Goal: Download file/media

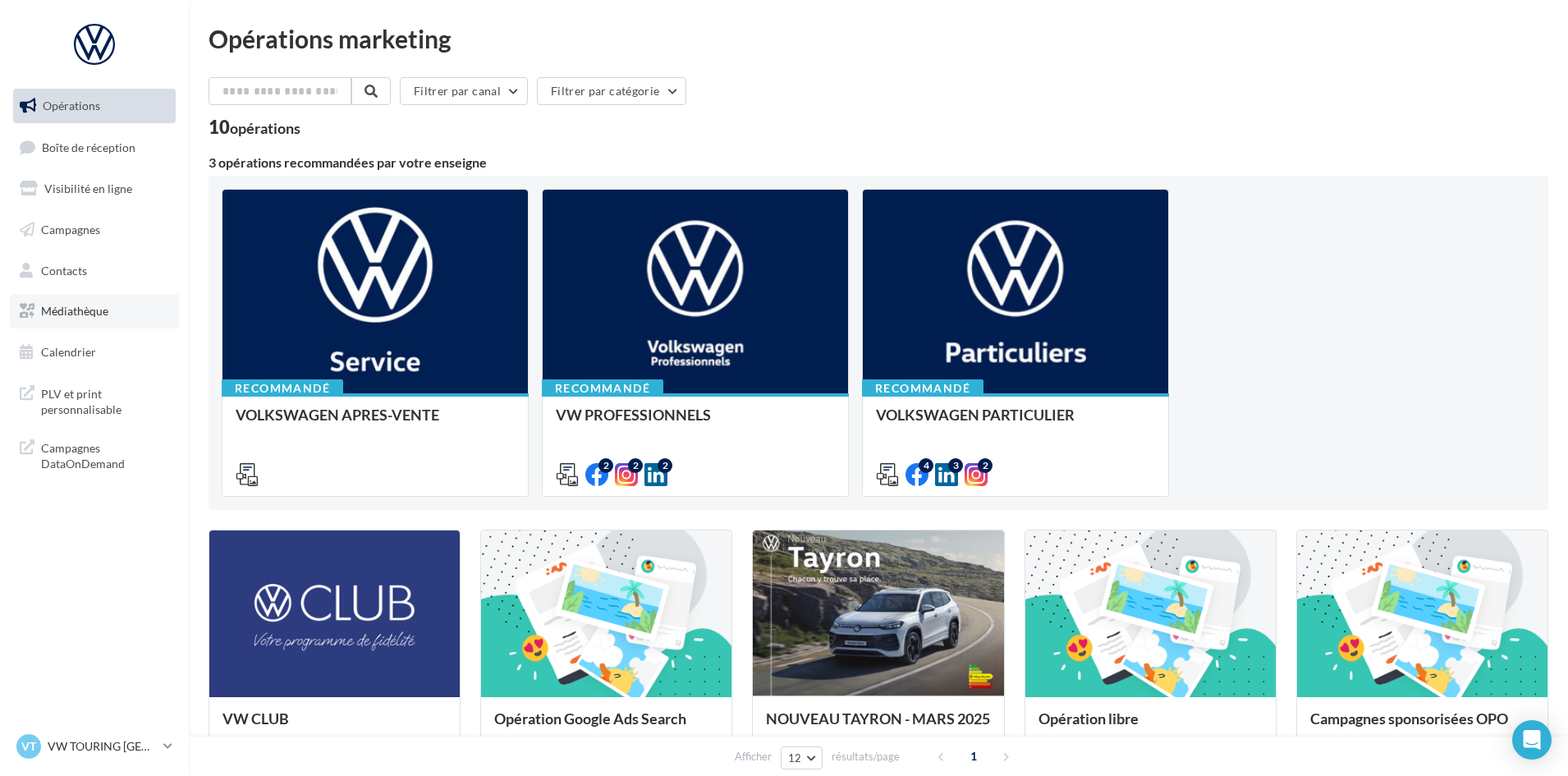
click at [83, 306] on span "Médiathèque" at bounding box center [74, 311] width 67 height 14
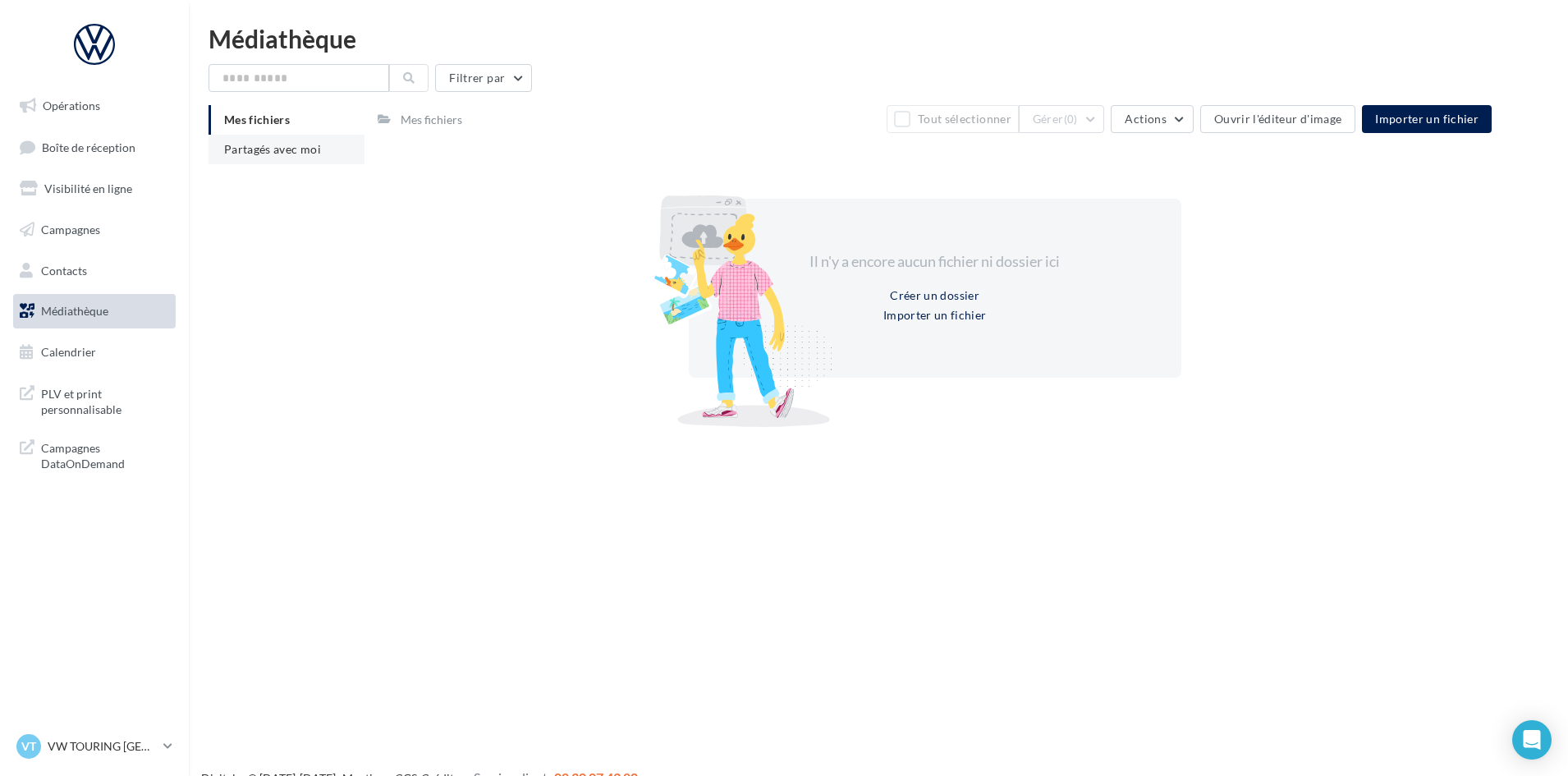
click at [299, 144] on span "Partagés avec moi" at bounding box center [272, 149] width 97 height 14
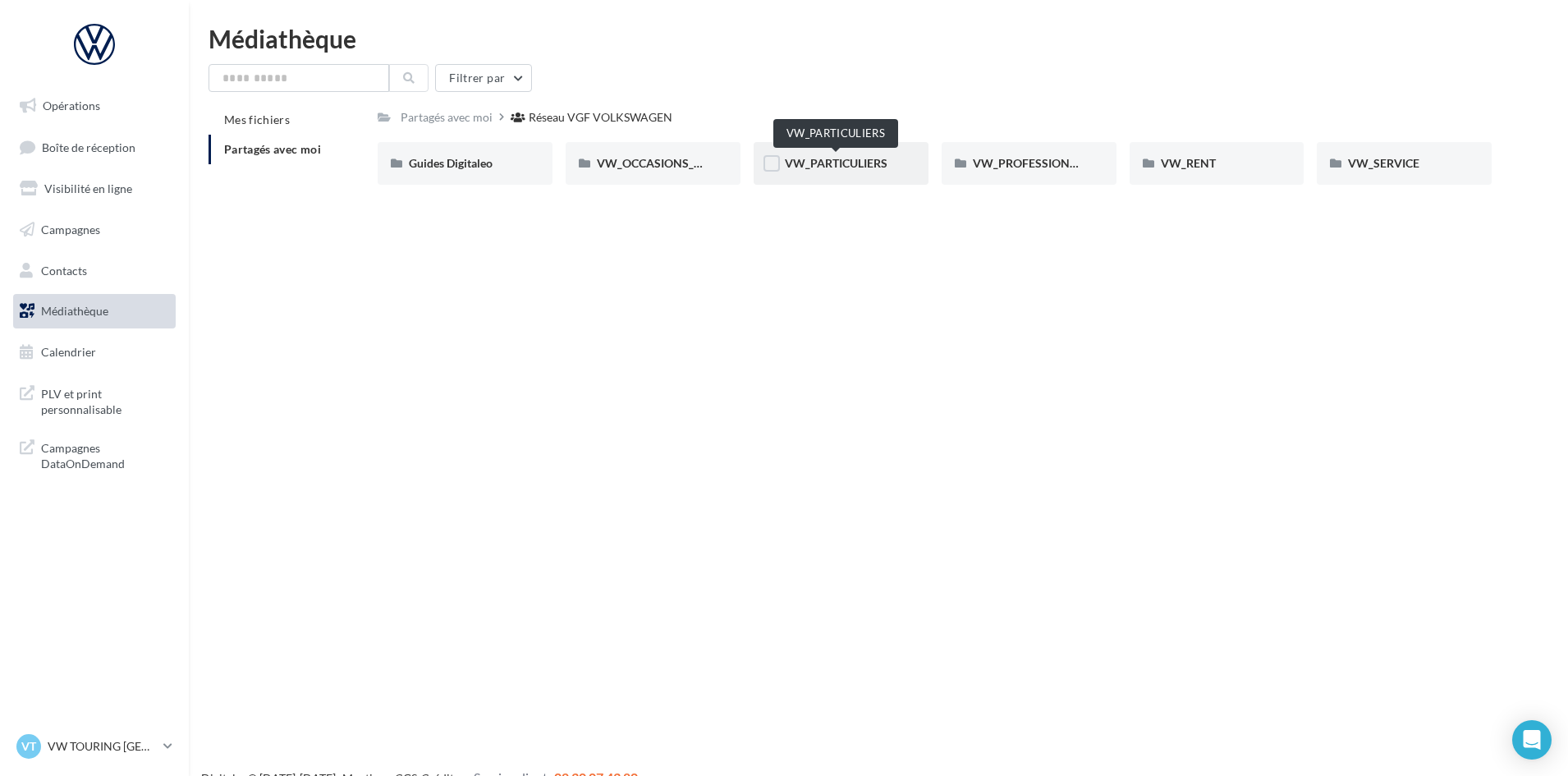
click at [871, 156] on span "VW_PARTICULIERS" at bounding box center [836, 163] width 102 height 14
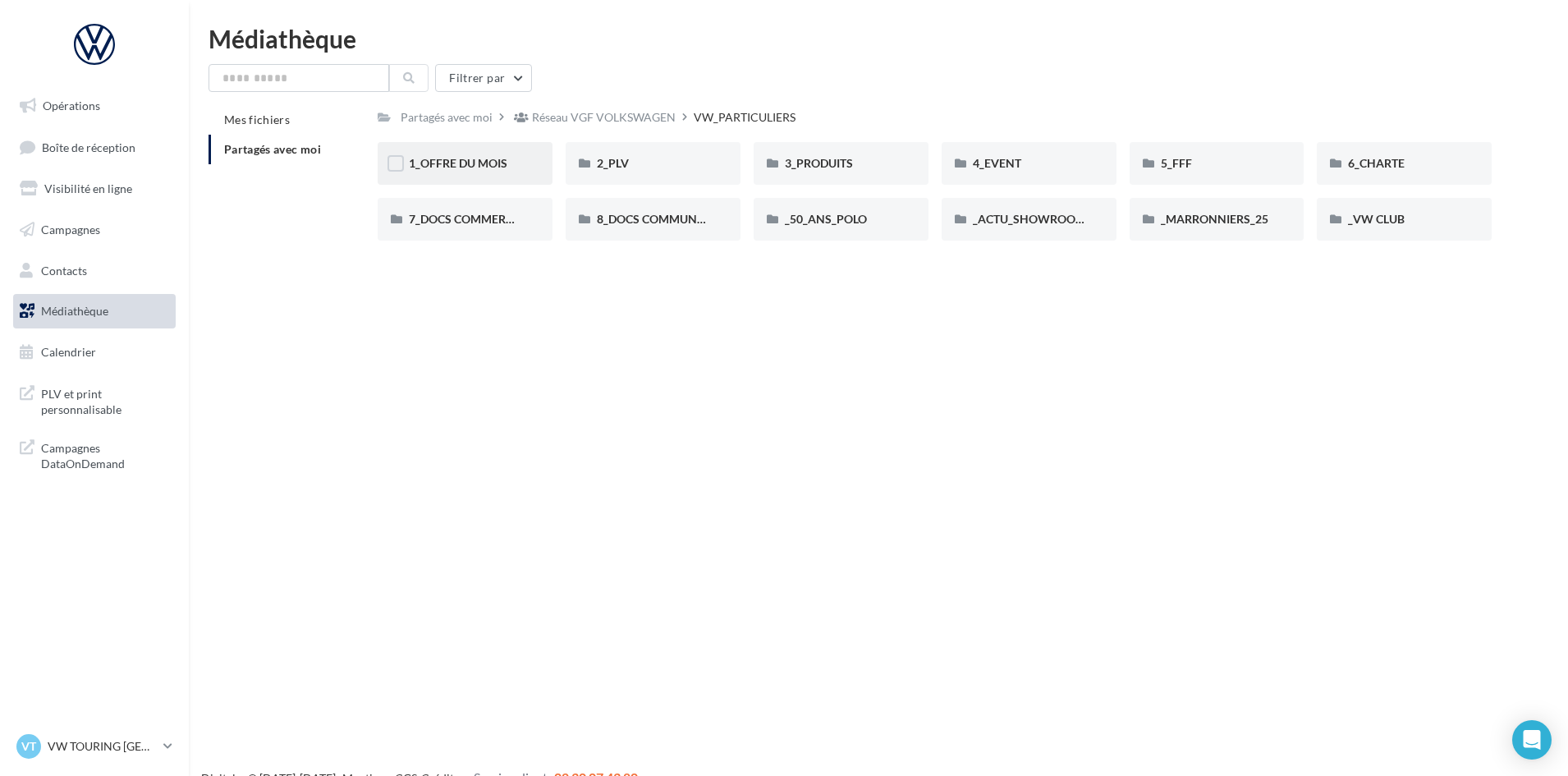
click at [506, 171] on div "1_OFFRE DU MOIS" at bounding box center [465, 163] width 113 height 16
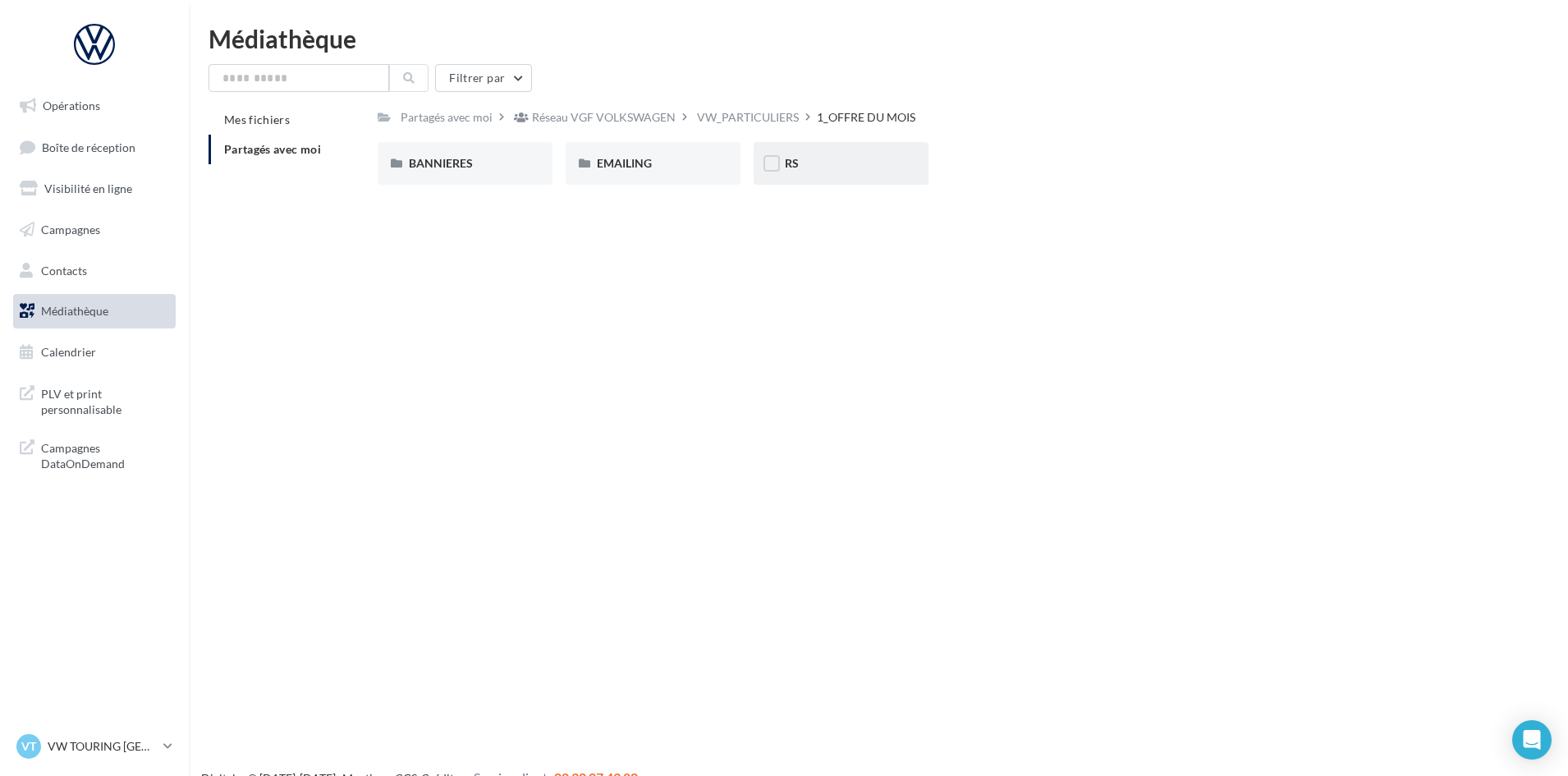
click at [880, 170] on div "RS" at bounding box center [841, 163] width 113 height 16
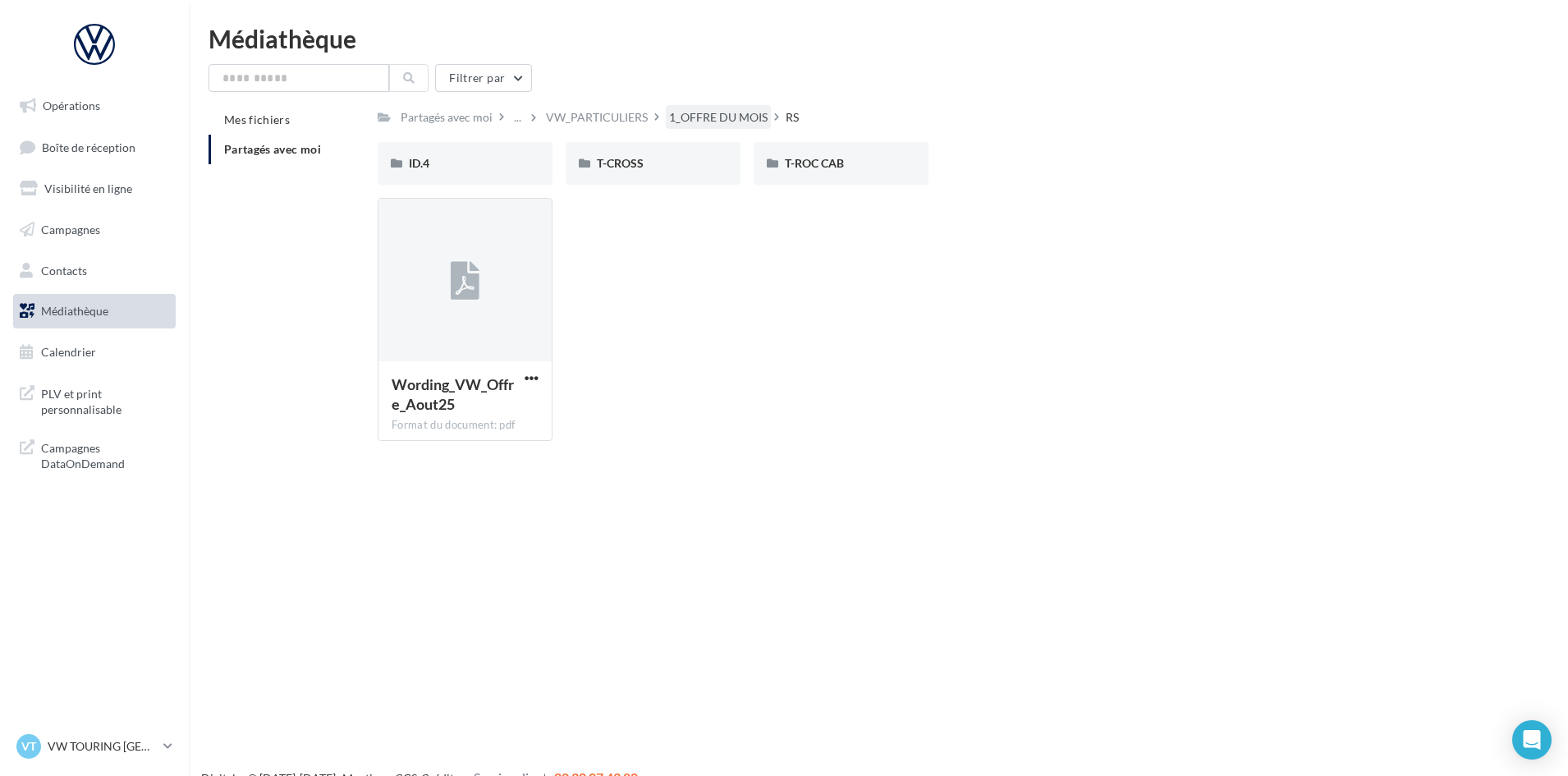
click at [712, 121] on div "1_OFFRE DU MOIS" at bounding box center [718, 117] width 98 height 16
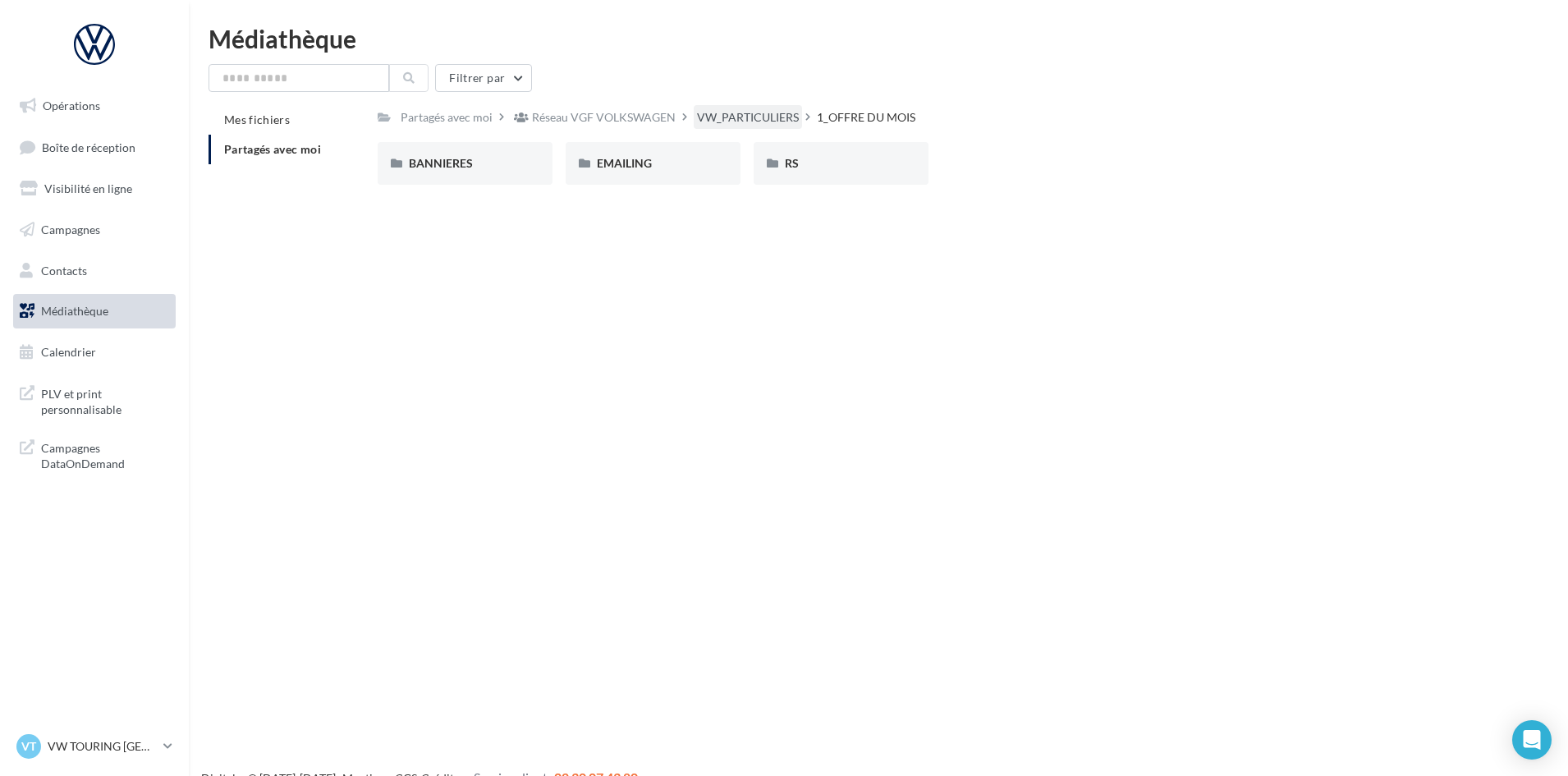
click at [729, 117] on div "VW_PARTICULIERS" at bounding box center [747, 117] width 102 height 16
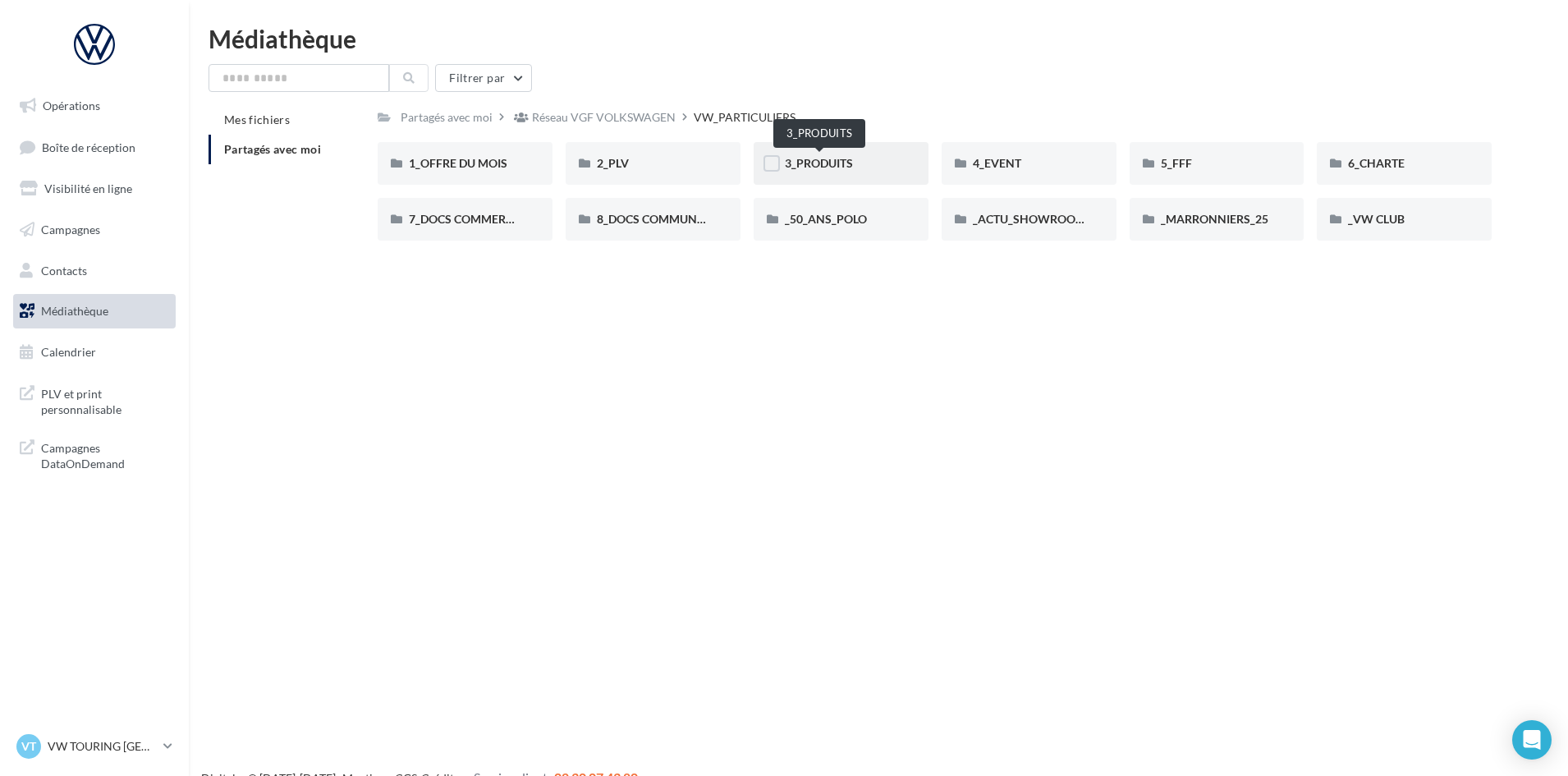
click at [845, 162] on span "3_PRODUITS" at bounding box center [819, 163] width 68 height 14
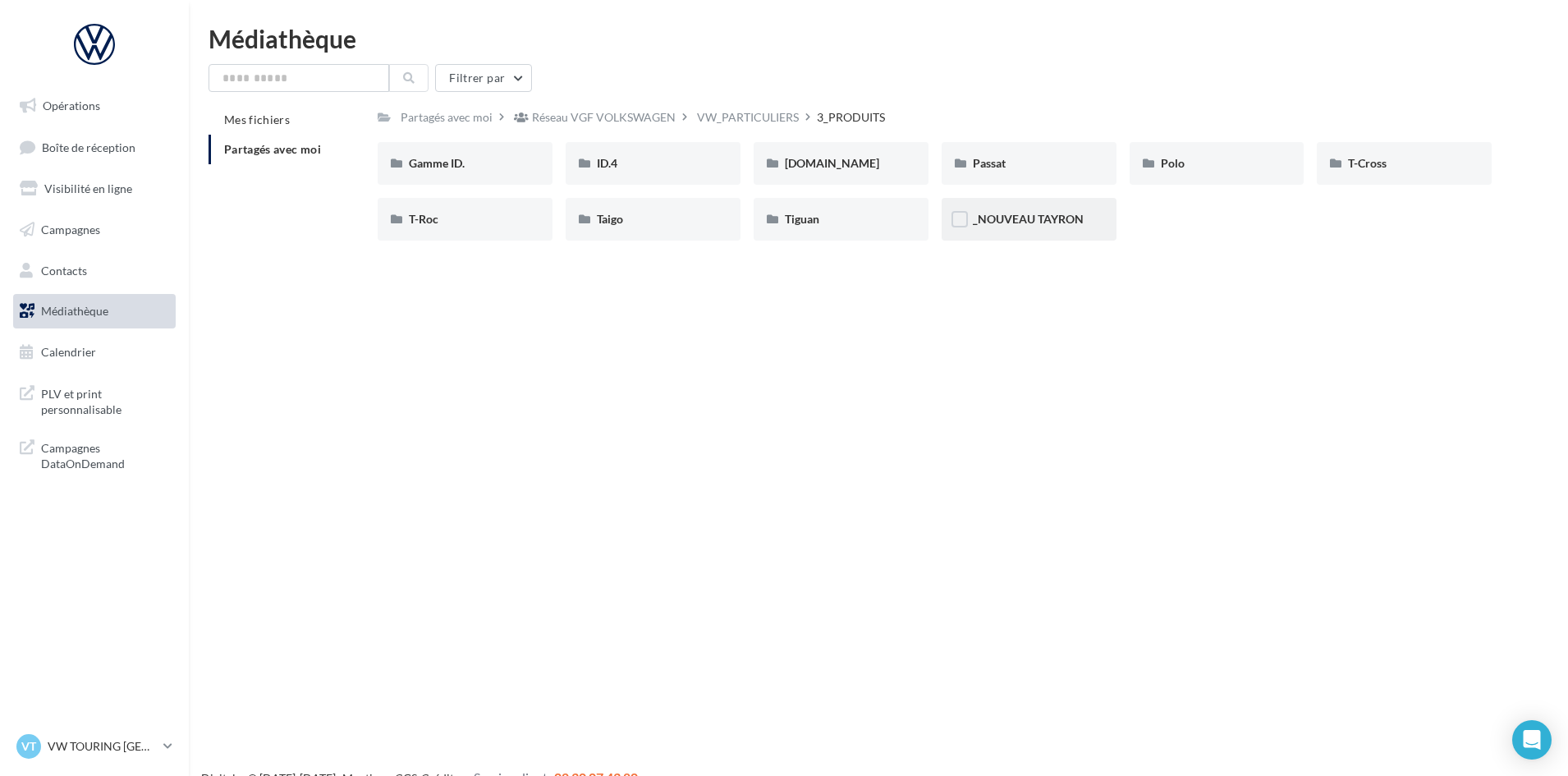
click at [1076, 230] on div "_NOUVEAU TAYRON" at bounding box center [1029, 219] width 175 height 43
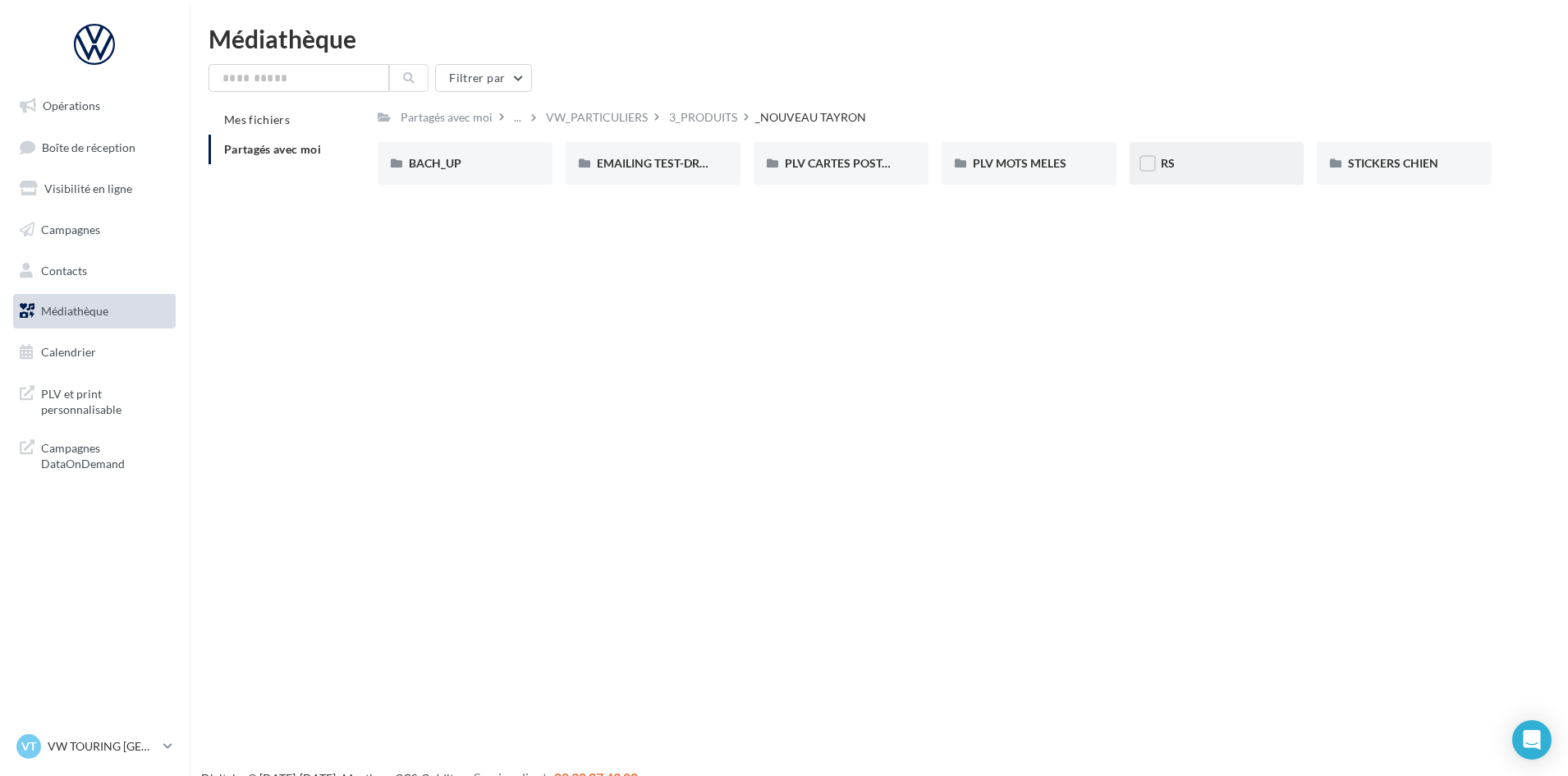
click at [1193, 175] on div "RS" at bounding box center [1217, 163] width 175 height 43
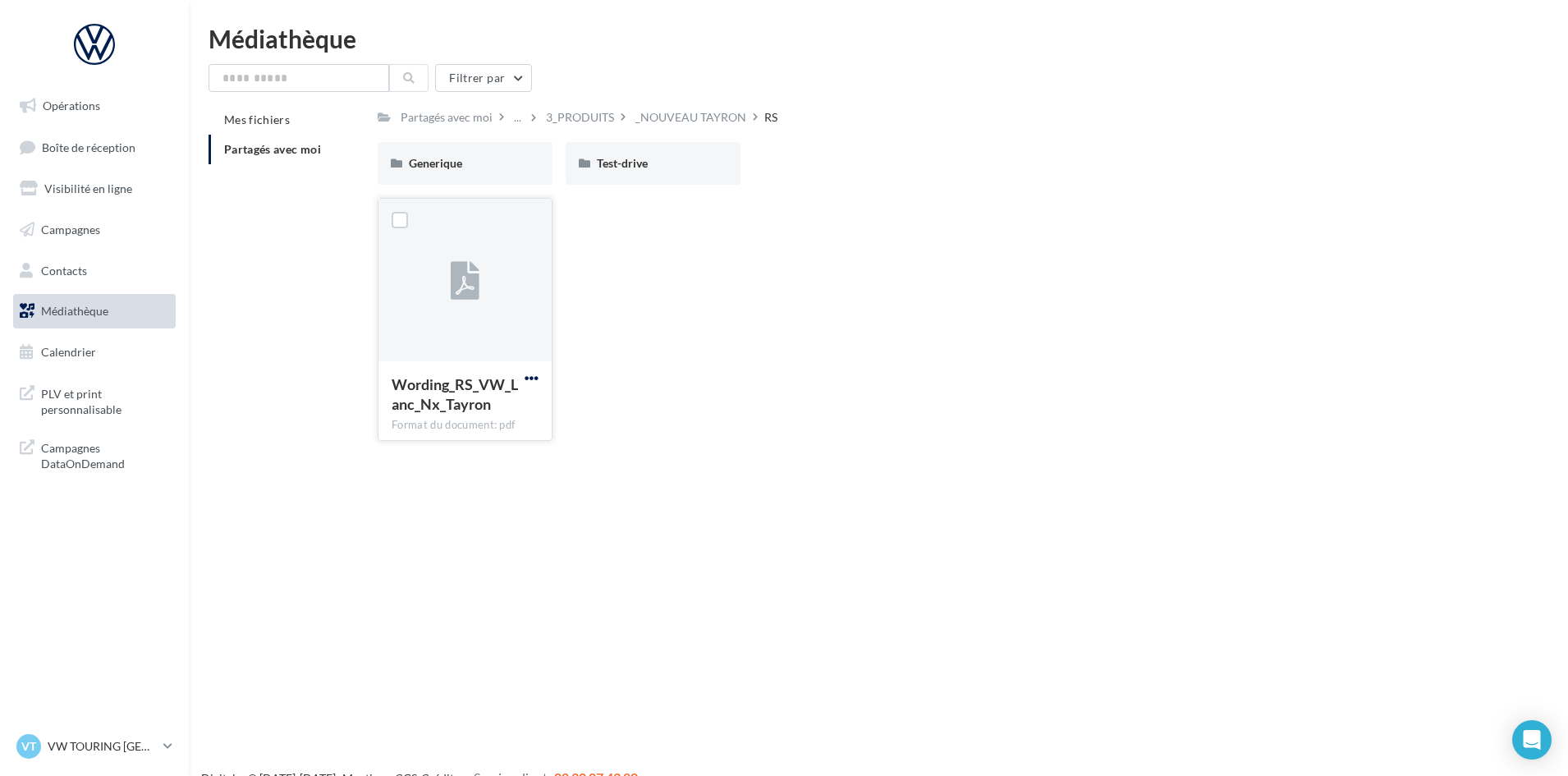
click at [534, 375] on span "button" at bounding box center [531, 378] width 14 height 14
click at [505, 408] on button "Télécharger" at bounding box center [459, 411] width 164 height 43
click at [585, 114] on div "3_PRODUITS" at bounding box center [580, 117] width 68 height 16
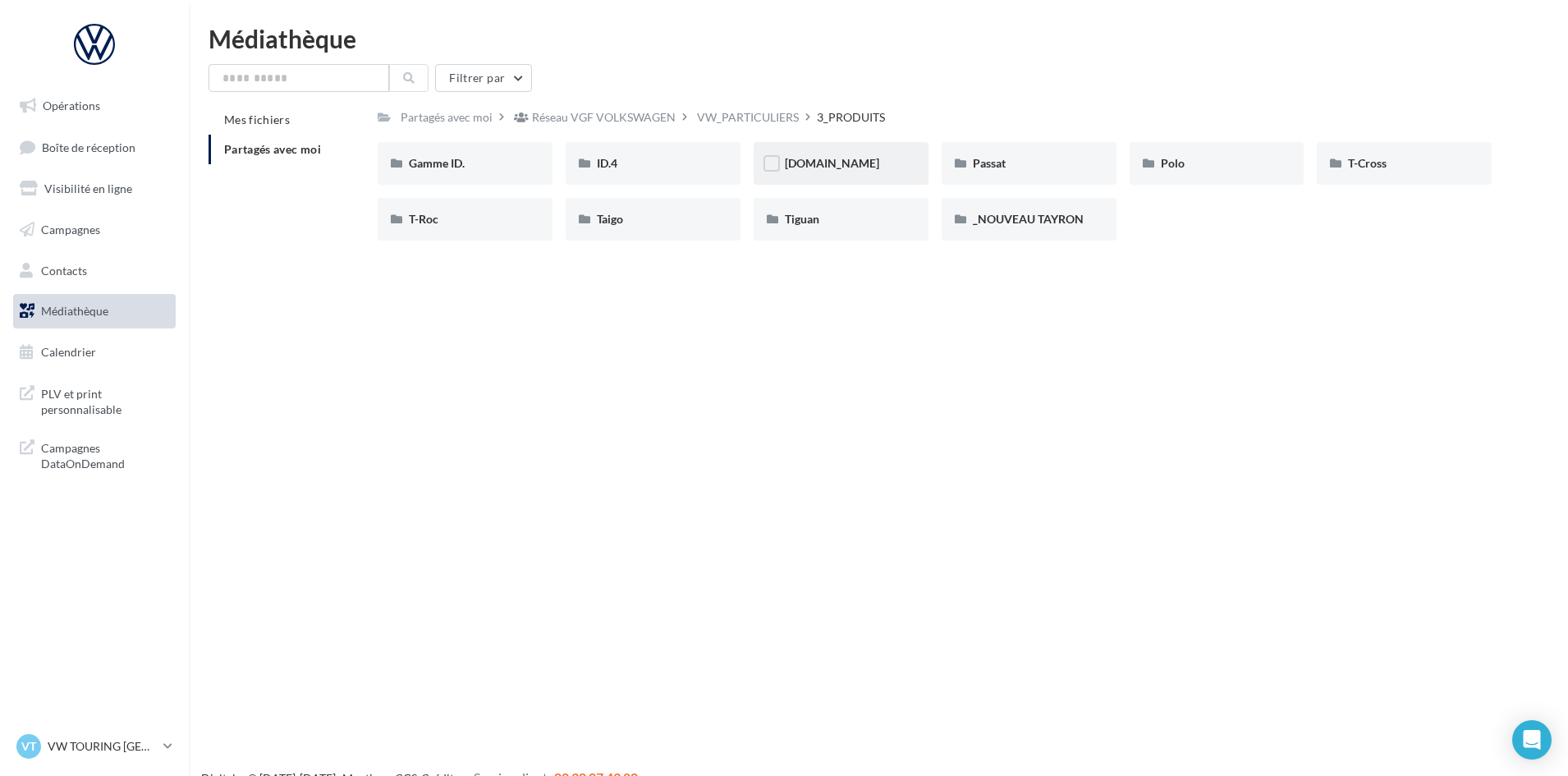
click at [822, 172] on div "[DOMAIN_NAME]" at bounding box center [841, 163] width 113 height 16
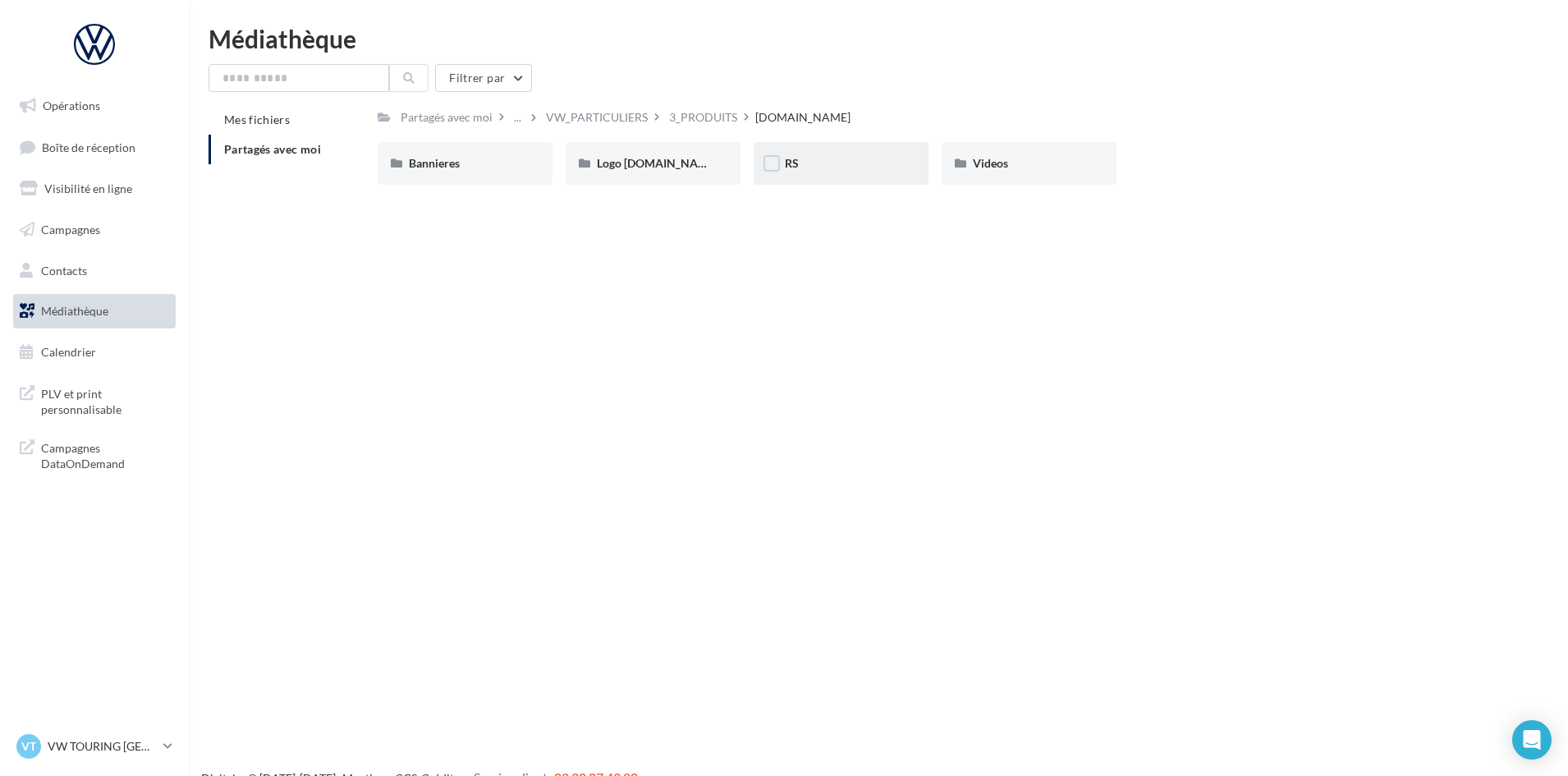
click at [855, 168] on div "RS" at bounding box center [841, 163] width 113 height 16
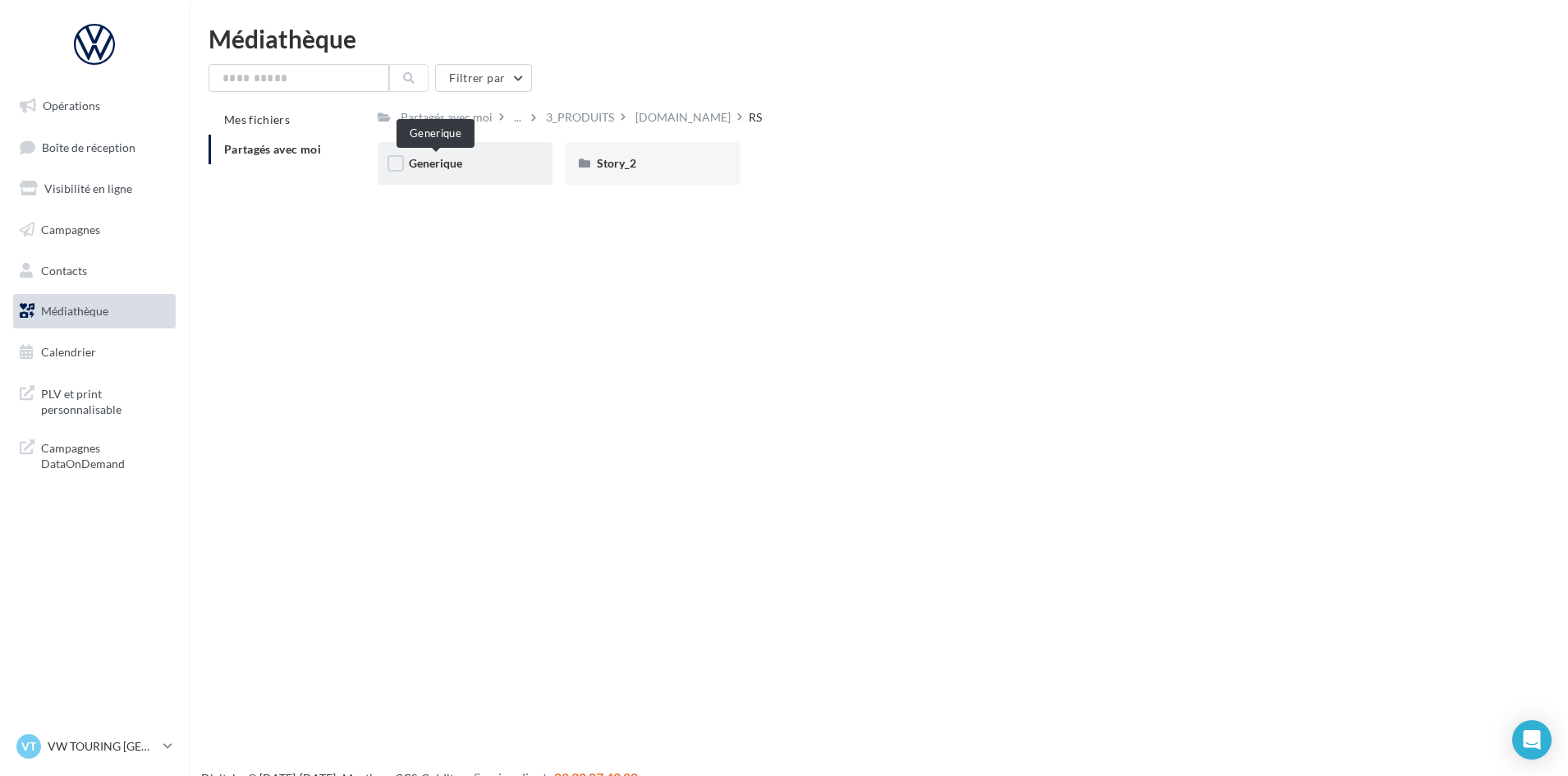
click at [457, 157] on span "Generique" at bounding box center [436, 163] width 53 height 14
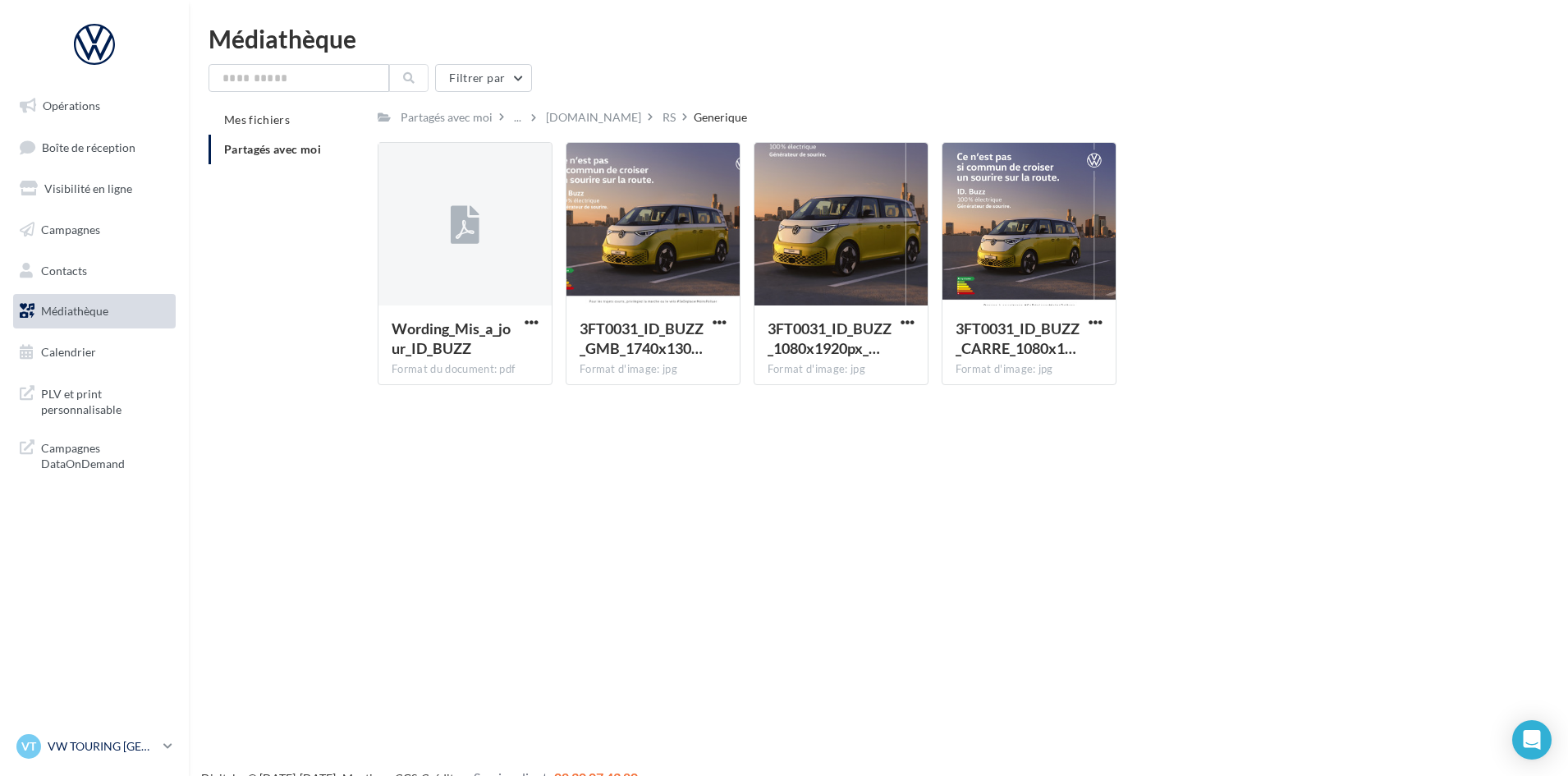
click at [78, 738] on p "VW TOURING [GEOGRAPHIC_DATA]" at bounding box center [102, 745] width 109 height 16
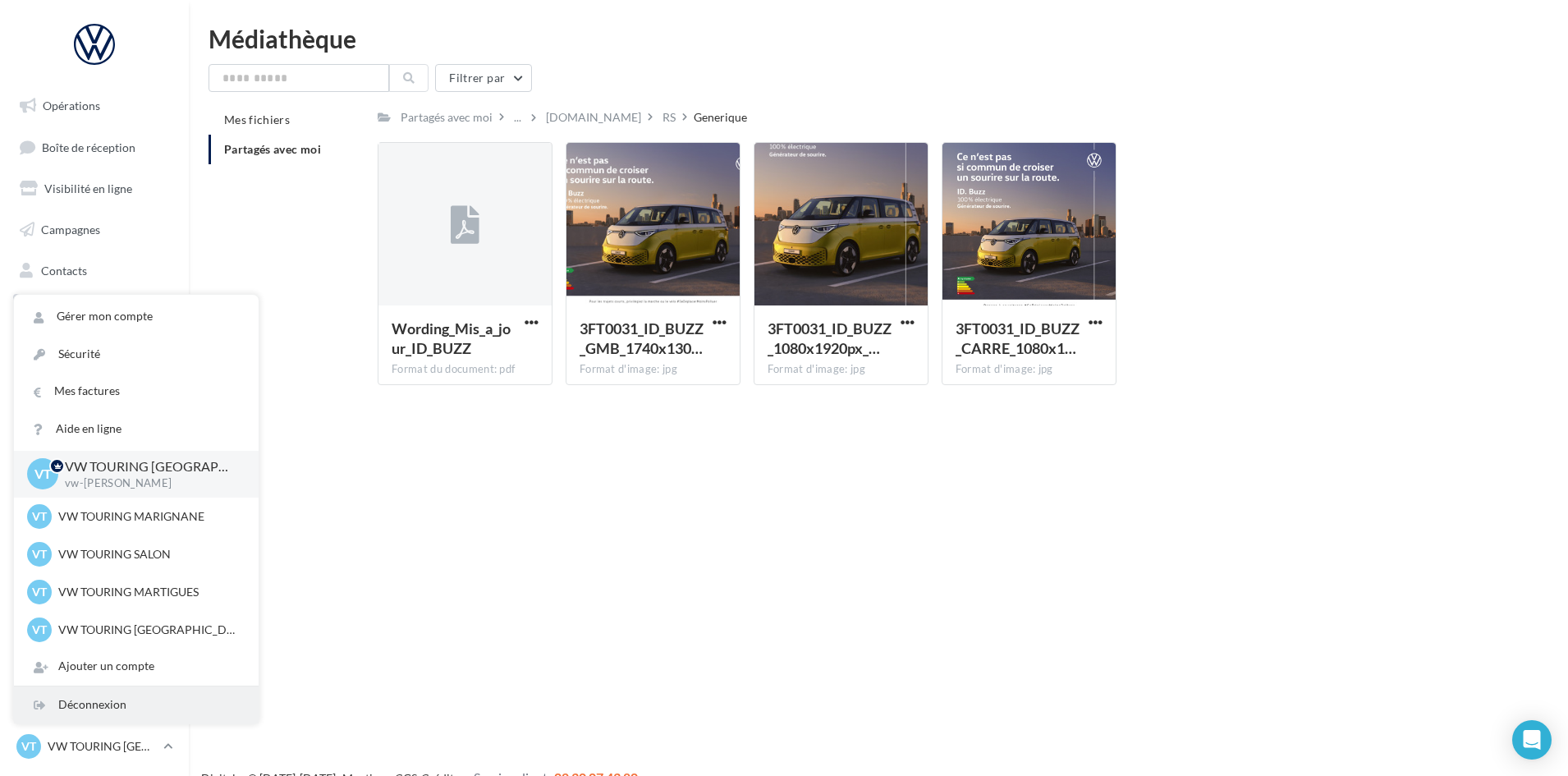
click at [93, 692] on div "Déconnexion" at bounding box center [136, 704] width 244 height 37
